Goal: Task Accomplishment & Management: Manage account settings

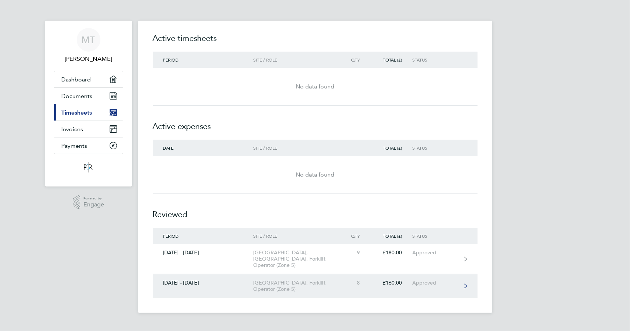
click at [459, 278] on link "[DATE] - [DATE] [GEOGRAPHIC_DATA], Forklift Operator (Zone 5) 8 £160.00 Approved" at bounding box center [315, 286] width 325 height 24
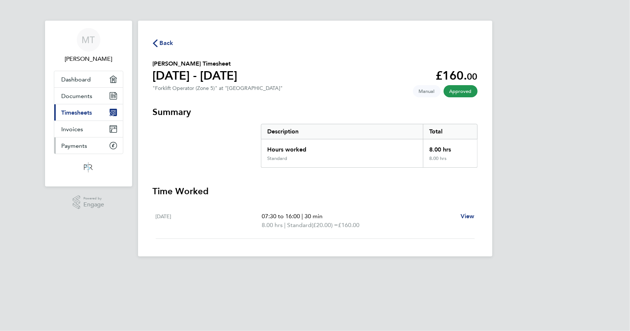
click at [91, 141] on link "Payments" at bounding box center [88, 146] width 69 height 16
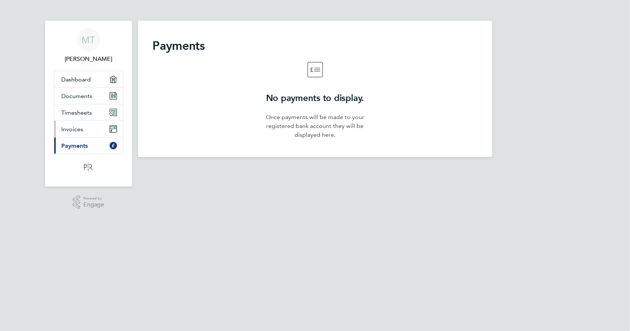
click at [90, 130] on link "Invoices" at bounding box center [88, 129] width 69 height 16
click at [91, 100] on link "Documents" at bounding box center [88, 96] width 69 height 16
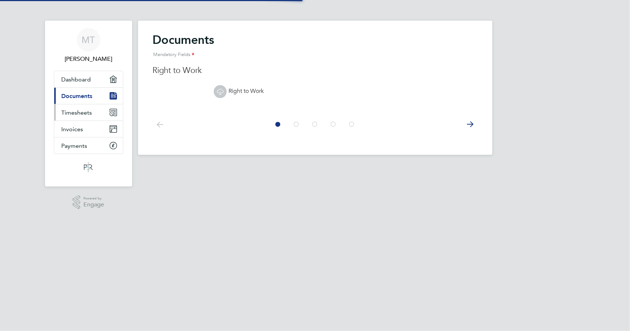
click at [90, 114] on span "Timesheets" at bounding box center [77, 112] width 31 height 7
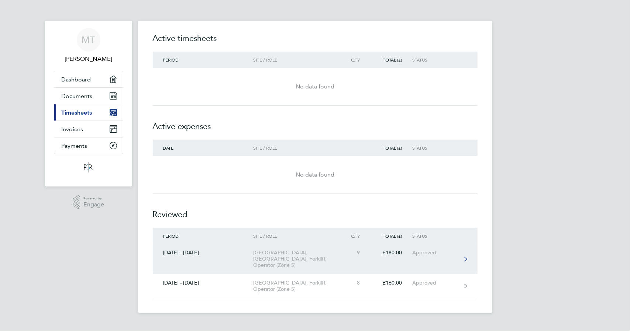
click at [466, 257] on icon at bounding box center [465, 259] width 3 height 5
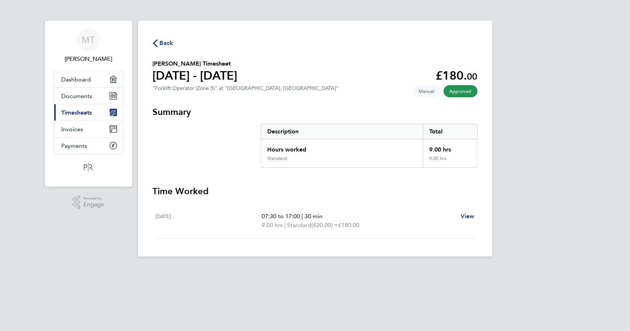
click at [416, 150] on div "Hours worked" at bounding box center [342, 147] width 162 height 16
drag, startPoint x: 350, startPoint y: 156, endPoint x: 278, endPoint y: 153, distance: 72.4
click at [350, 156] on div "Standard" at bounding box center [342, 162] width 162 height 12
click at [271, 153] on div "Hours worked" at bounding box center [342, 147] width 162 height 16
click at [303, 219] on span "|" at bounding box center [301, 216] width 1 height 7
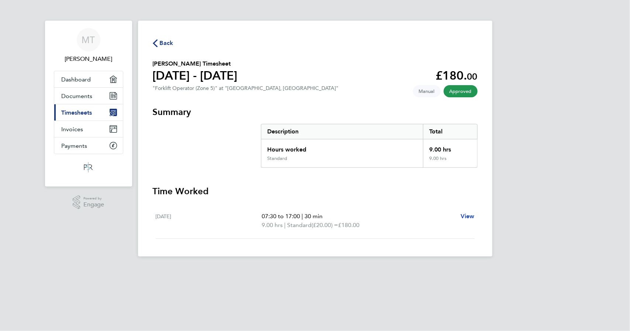
click at [474, 217] on span "View" at bounding box center [467, 216] width 14 height 7
select select "30"
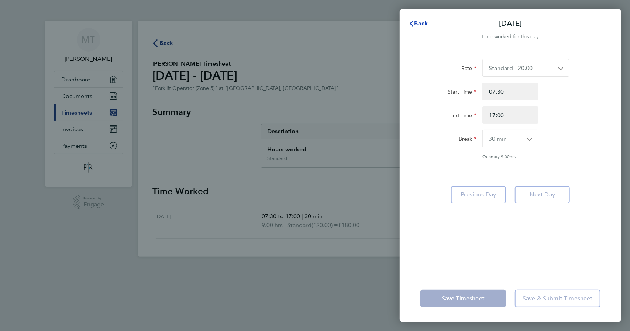
click at [414, 24] on span "Back" at bounding box center [421, 23] width 14 height 7
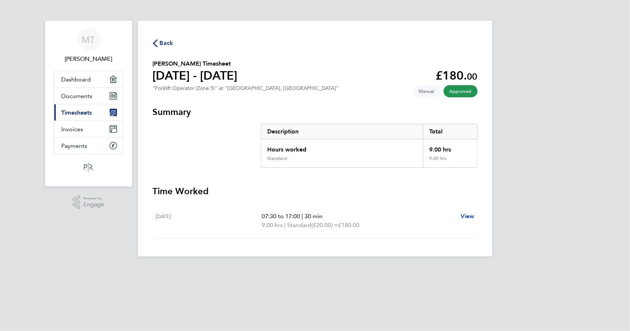
click at [472, 217] on span "View" at bounding box center [467, 216] width 14 height 7
select select "30"
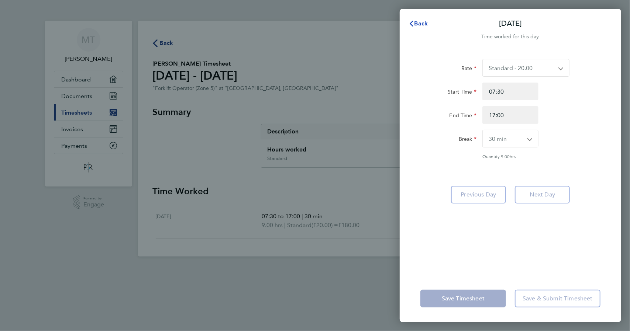
click at [418, 21] on span "Back" at bounding box center [421, 23] width 14 height 7
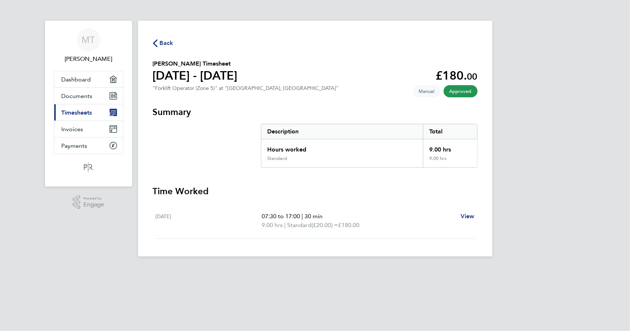
click at [93, 113] on link "Current page: Timesheets" at bounding box center [88, 112] width 69 height 16
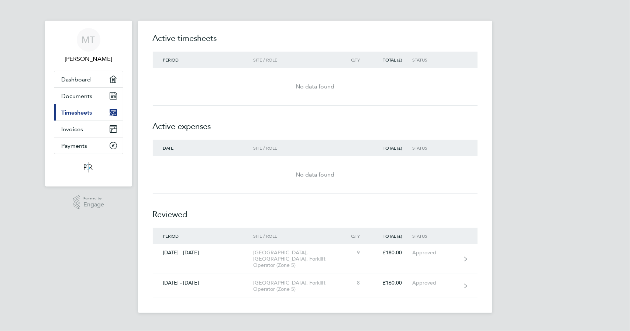
drag, startPoint x: 540, startPoint y: 329, endPoint x: 556, endPoint y: 327, distance: 16.0
click at [540, 325] on html "MT [PERSON_NAME] Applications: Dashboard Documents Current page: Timesheets Inv…" at bounding box center [315, 162] width 630 height 325
click at [524, 300] on div "MT [PERSON_NAME] Applications: Dashboard Documents Current page: Timesheets Inv…" at bounding box center [315, 162] width 630 height 325
drag, startPoint x: 543, startPoint y: 279, endPoint x: 542, endPoint y: 91, distance: 187.8
click at [549, 95] on div "MT [PERSON_NAME] Applications: Dashboard Documents Current page: Timesheets Inv…" at bounding box center [315, 162] width 630 height 325
